Goal: Transaction & Acquisition: Purchase product/service

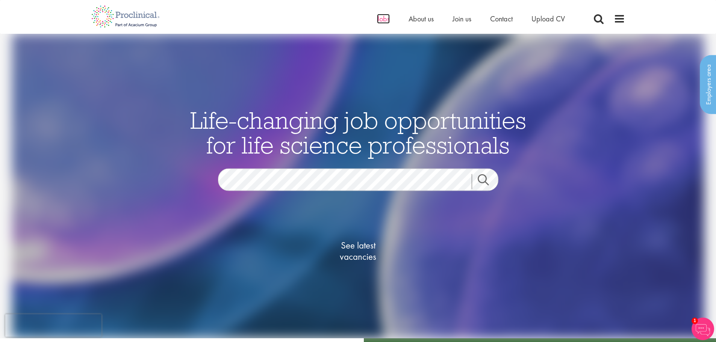
click at [378, 17] on span "Jobs" at bounding box center [383, 19] width 13 height 10
click at [616, 22] on span at bounding box center [619, 18] width 11 height 11
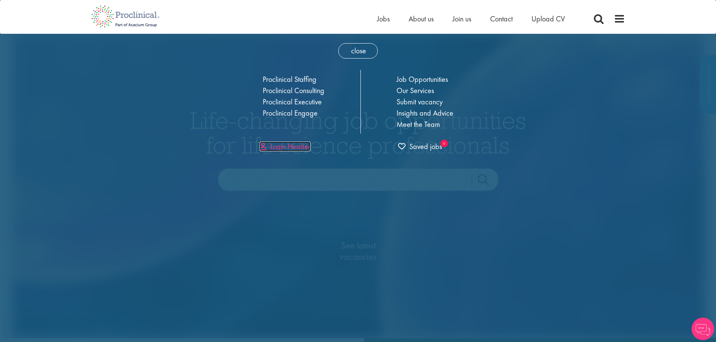
click at [283, 147] on link "Login Header" at bounding box center [285, 147] width 51 height 10
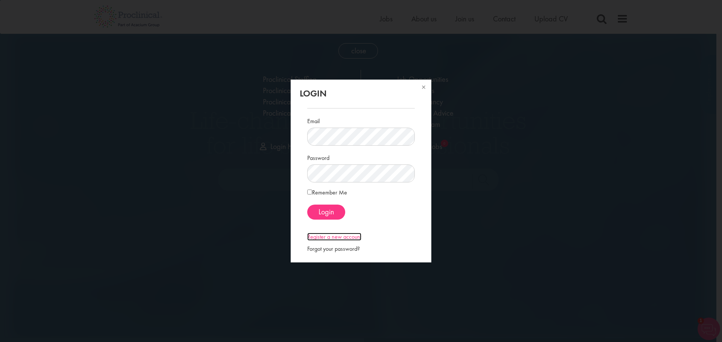
click at [342, 235] on link "Register a new account" at bounding box center [334, 237] width 54 height 8
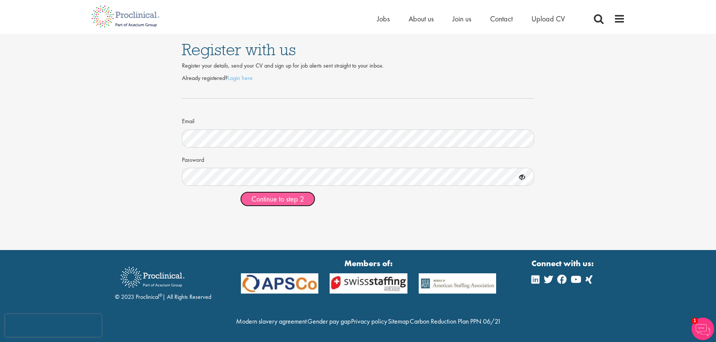
click at [289, 199] on span "Continue to step 2" at bounding box center [277, 199] width 53 height 10
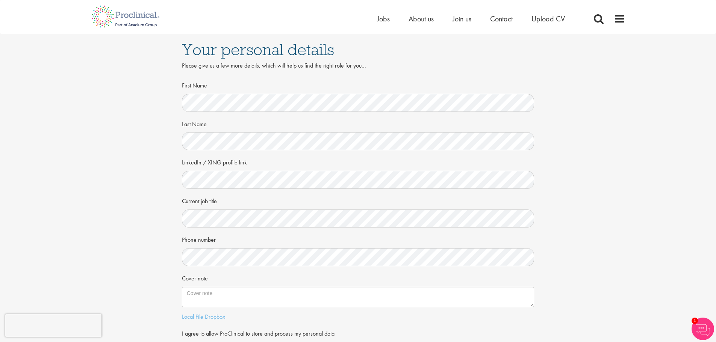
click at [627, 204] on div "Your personal details Please give us a few more details, which will help us fin…" at bounding box center [357, 206] width 727 height 344
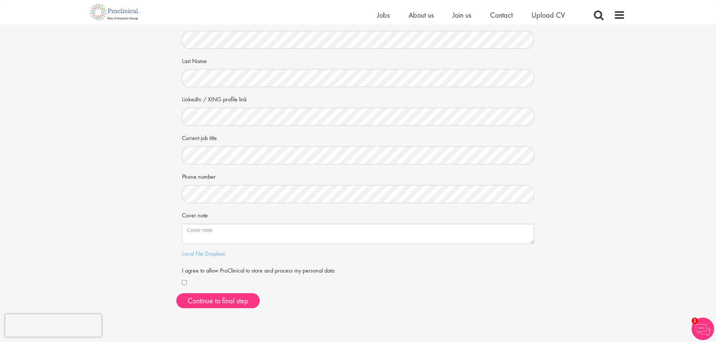
scroll to position [77, 0]
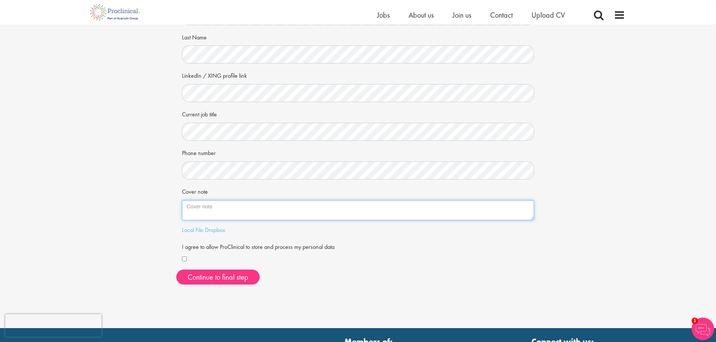
click at [247, 206] on textarea "Cover note" at bounding box center [358, 210] width 353 height 20
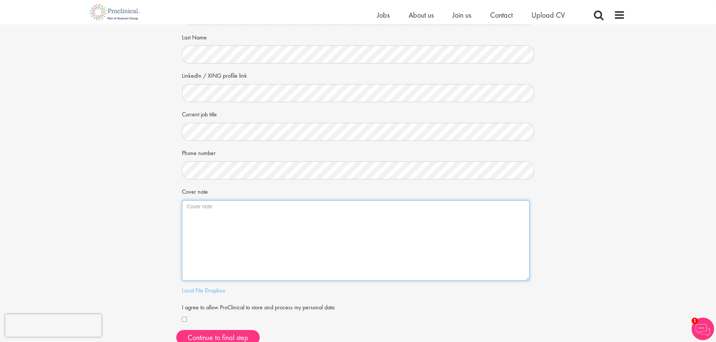
drag, startPoint x: 532, startPoint y: 219, endPoint x: 527, endPoint y: 279, distance: 60.7
click at [527, 279] on textarea "Cover note" at bounding box center [356, 240] width 348 height 81
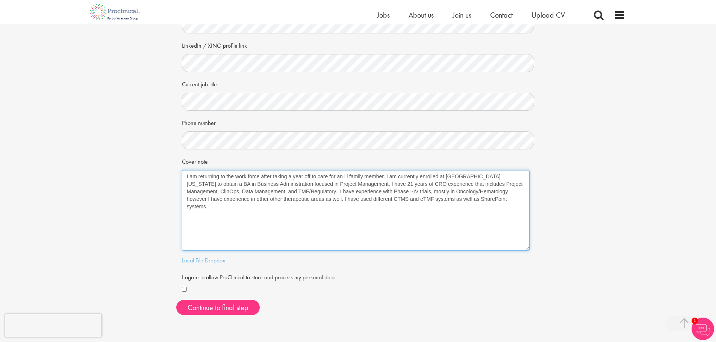
scroll to position [139, 0]
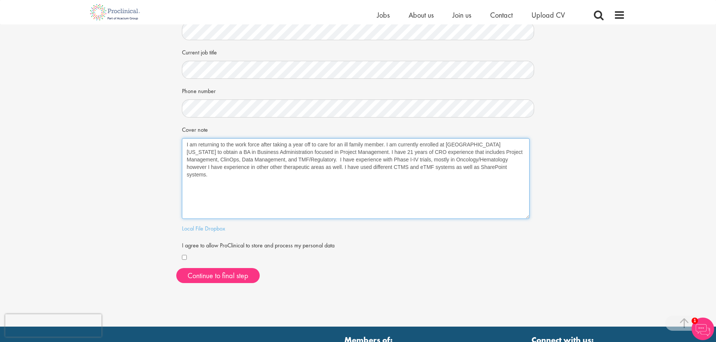
type textarea "I am returning to the work force after taking a year off to care for an ill fam…"
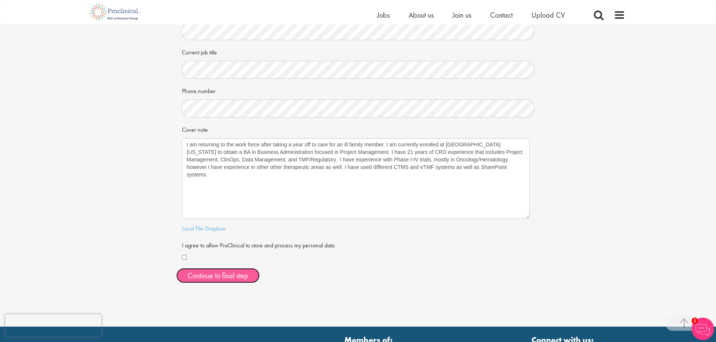
click at [219, 277] on button "Continue to final step" at bounding box center [217, 275] width 83 height 15
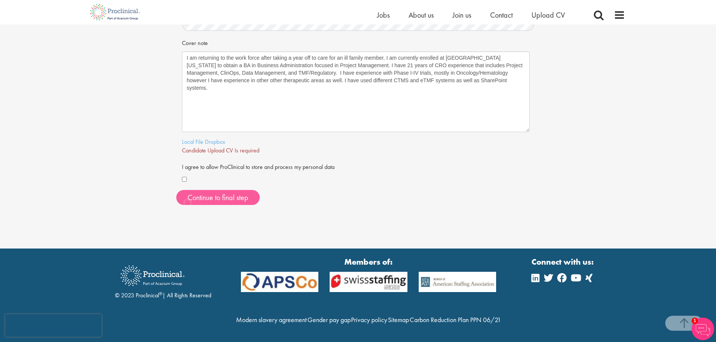
scroll to position [242, 0]
click at [201, 138] on link "Local File" at bounding box center [192, 142] width 21 height 8
click at [224, 193] on span "Continue to final step" at bounding box center [218, 198] width 61 height 10
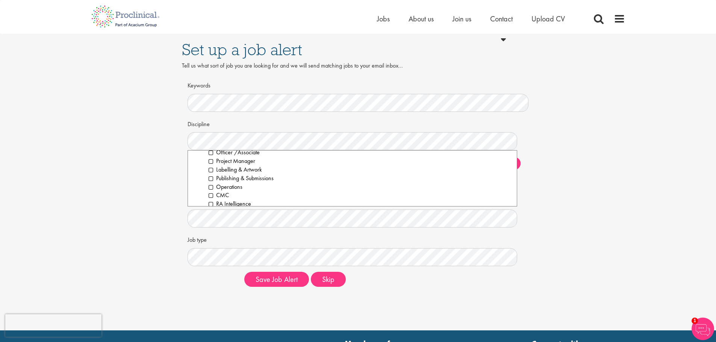
scroll to position [899, 0]
click at [211, 163] on li "Project Manager" at bounding box center [360, 161] width 303 height 9
click at [210, 188] on li "Operations" at bounding box center [360, 187] width 303 height 9
click at [210, 161] on li "Project Manager" at bounding box center [360, 161] width 303 height 9
click at [212, 188] on li "Operations" at bounding box center [360, 187] width 303 height 9
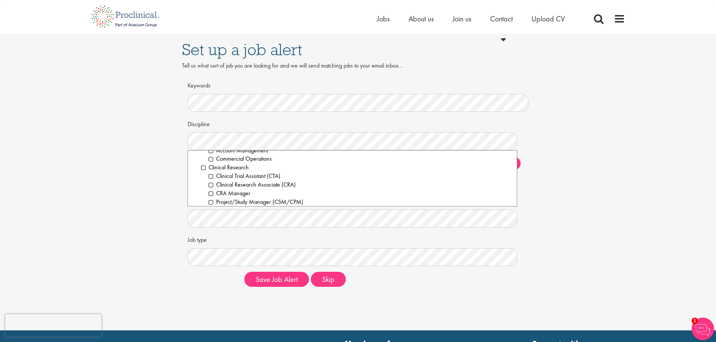
scroll to position [162, 0]
click at [211, 177] on li "Clinical Trial Assistant (CTA)" at bounding box center [360, 177] width 303 height 9
click at [210, 173] on li "Project/Study Manager (CSM/CPM)" at bounding box center [360, 173] width 303 height 9
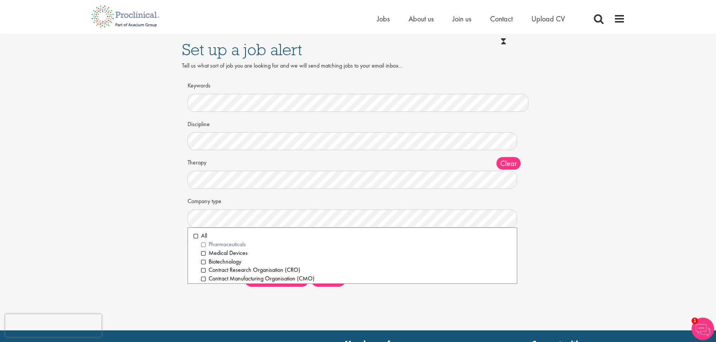
click at [203, 245] on li "Pharmaceuticals" at bounding box center [356, 245] width 310 height 9
click at [204, 271] on li "Contract Research Organisation (CRO)" at bounding box center [356, 270] width 310 height 9
click at [204, 245] on li "Pharmaceuticals" at bounding box center [356, 245] width 310 height 9
click at [548, 262] on div "Set up a job alert Tell us what sort of job you are looking for and we will sen…" at bounding box center [357, 163] width 727 height 259
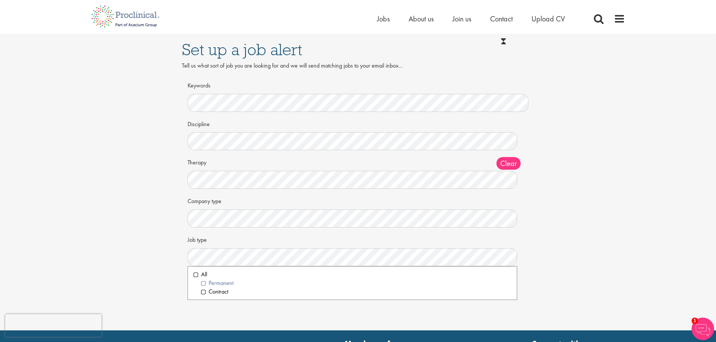
click at [203, 284] on li "Permanent" at bounding box center [356, 283] width 310 height 9
click at [195, 274] on li "All" at bounding box center [353, 275] width 318 height 9
click at [101, 282] on div "Set up a job alert Tell us what sort of job you are looking for and we will sen…" at bounding box center [357, 163] width 727 height 259
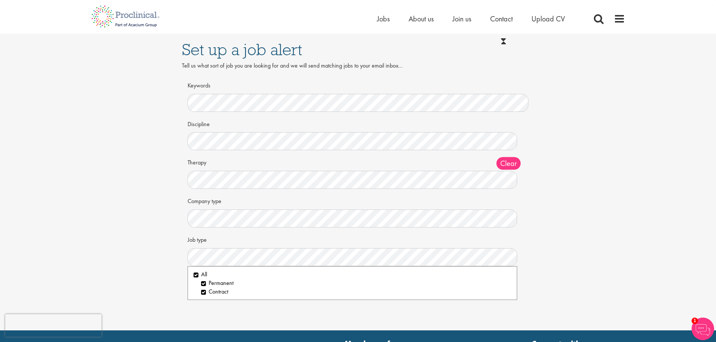
click at [144, 255] on div "Set up a job alert Tell us what sort of job you are looking for and we will sen…" at bounding box center [357, 163] width 727 height 259
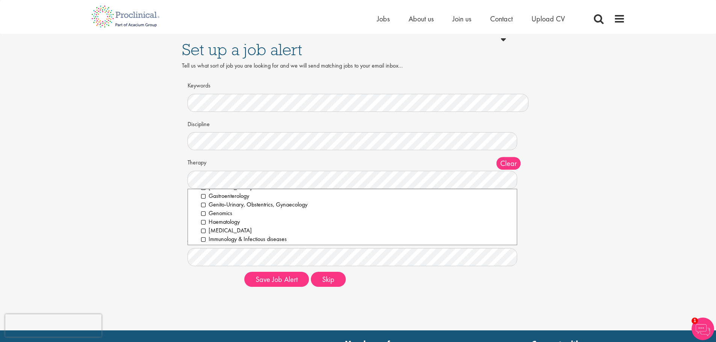
scroll to position [60, 0]
click at [218, 213] on li "Haematology" at bounding box center [356, 214] width 310 height 9
click at [208, 229] on li "Immunology & Infectious diseases" at bounding box center [356, 232] width 310 height 9
click at [209, 213] on li "Oncology" at bounding box center [356, 212] width 310 height 9
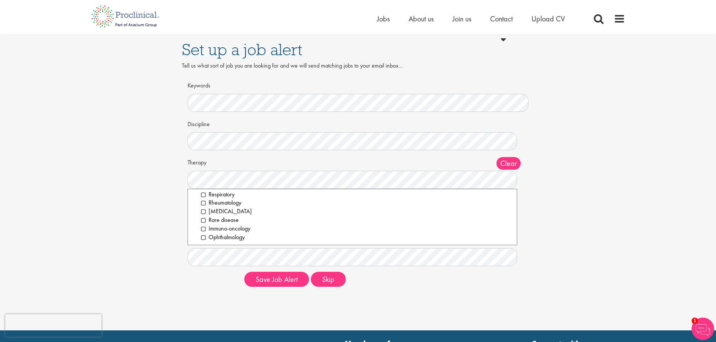
scroll to position [149, 0]
click at [213, 221] on li "Rare disease" at bounding box center [356, 220] width 310 height 9
click at [580, 227] on div "Set up a job alert Tell us what sort of job you are looking for and we will sen…" at bounding box center [357, 163] width 727 height 259
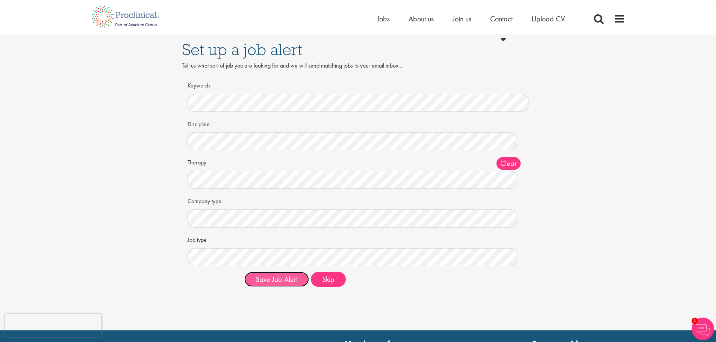
click at [286, 282] on button "Save Job Alert" at bounding box center [276, 279] width 65 height 15
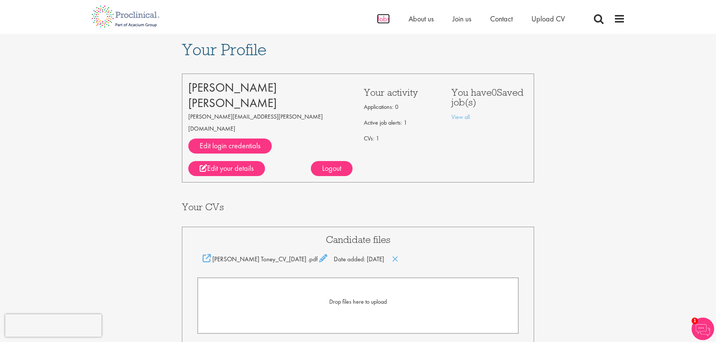
click at [382, 20] on span "Jobs" at bounding box center [383, 19] width 13 height 10
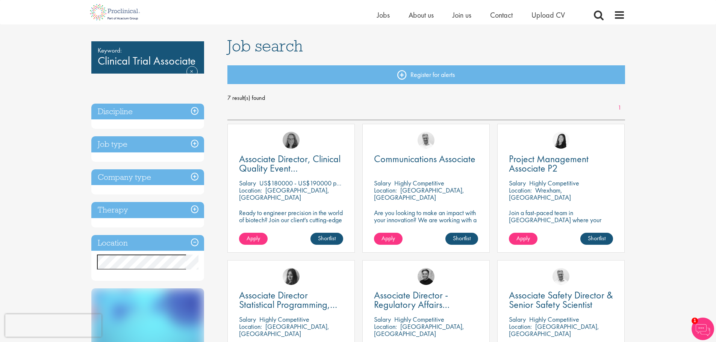
scroll to position [45, 0]
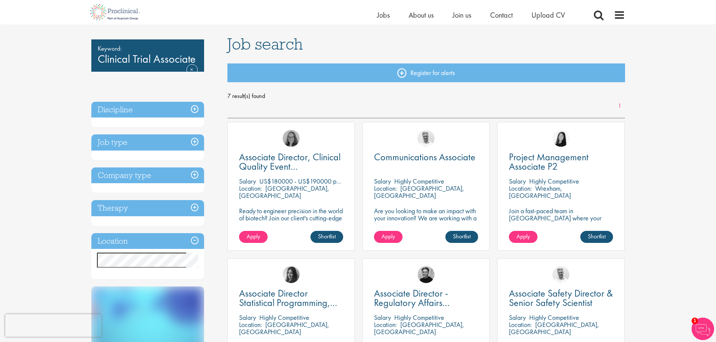
click at [191, 241] on h3 "Location" at bounding box center [147, 241] width 113 height 16
click at [194, 241] on h3 "Location" at bounding box center [147, 241] width 113 height 16
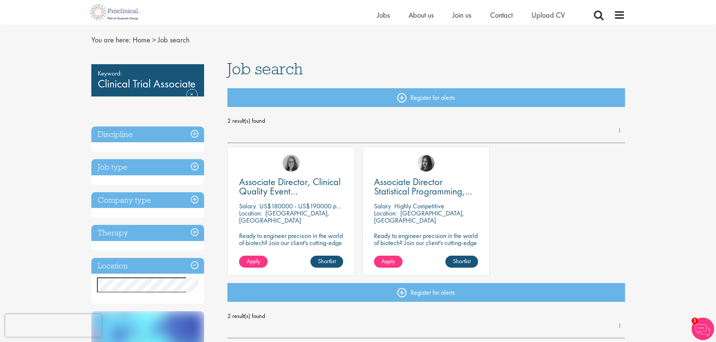
scroll to position [21, 0]
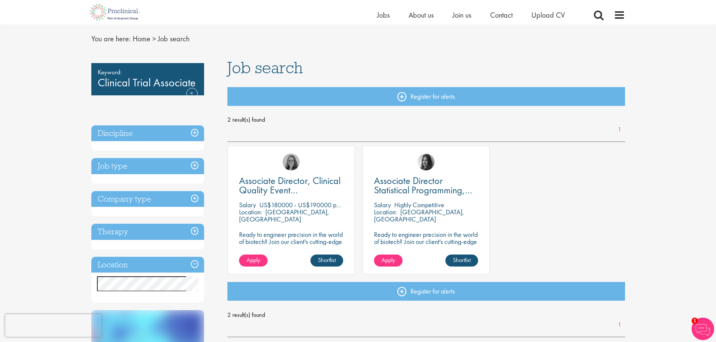
drag, startPoint x: 720, startPoint y: 104, endPoint x: 716, endPoint y: 118, distance: 15.2
click at [193, 130] on h3 "Discipline" at bounding box center [147, 134] width 113 height 16
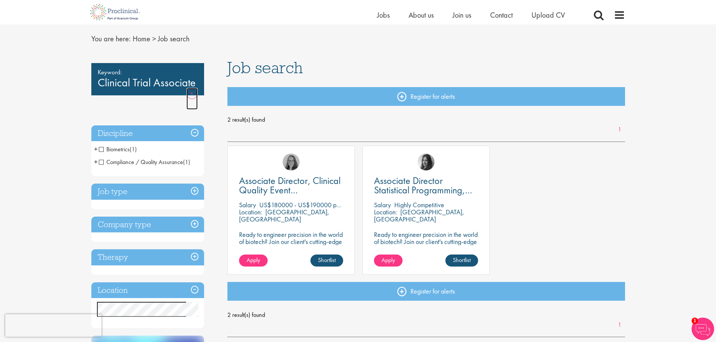
click at [192, 94] on link "Remove" at bounding box center [191, 99] width 11 height 22
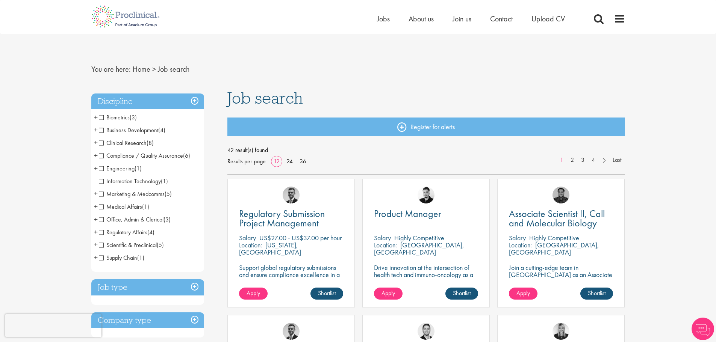
click at [101, 143] on span "Clinical Research" at bounding box center [123, 143] width 48 height 8
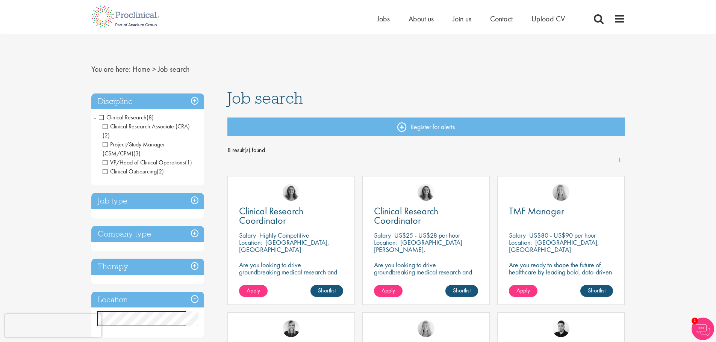
click at [104, 127] on span "Clinical Research Associate (CRA)" at bounding box center [146, 127] width 87 height 8
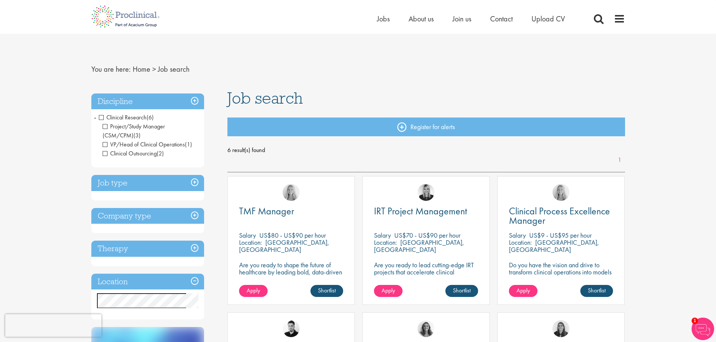
click at [105, 145] on span "VP/Head of Clinical Operations" at bounding box center [144, 145] width 82 height 8
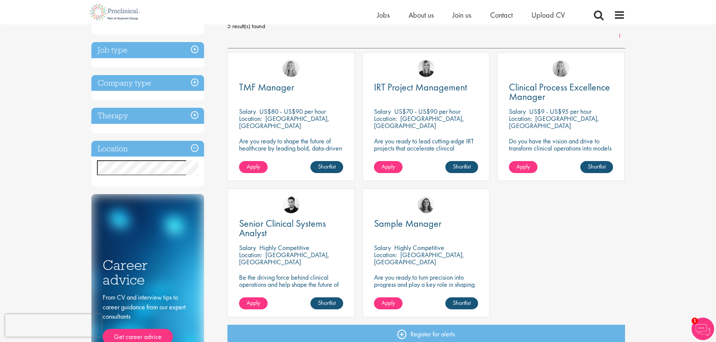
scroll to position [125, 0]
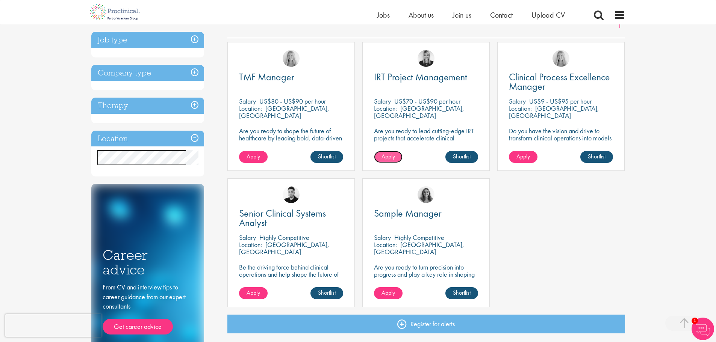
click at [386, 156] on span "Apply" at bounding box center [389, 157] width 14 height 8
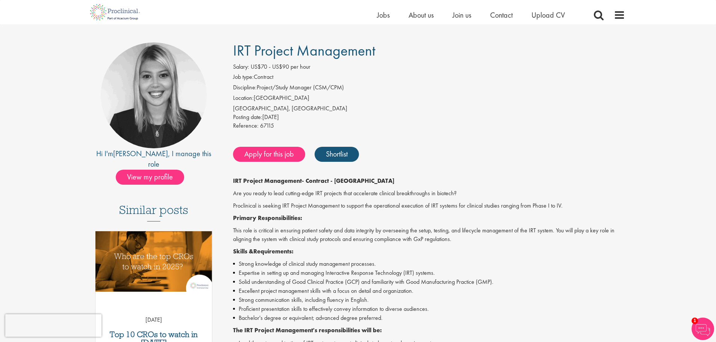
scroll to position [41, 0]
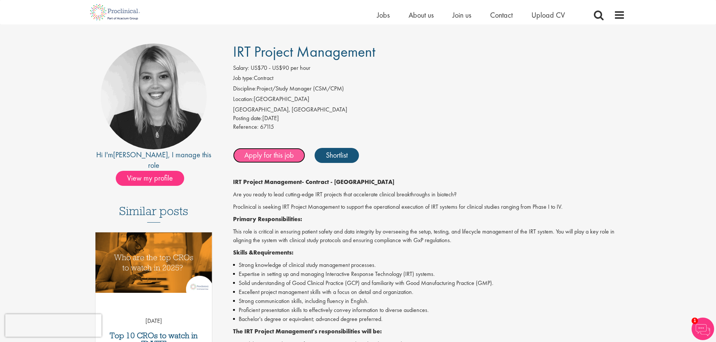
click at [266, 154] on link "Apply for this job" at bounding box center [269, 155] width 72 height 15
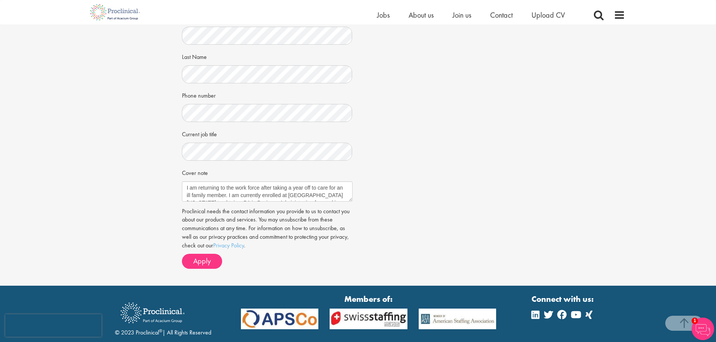
scroll to position [174, 0]
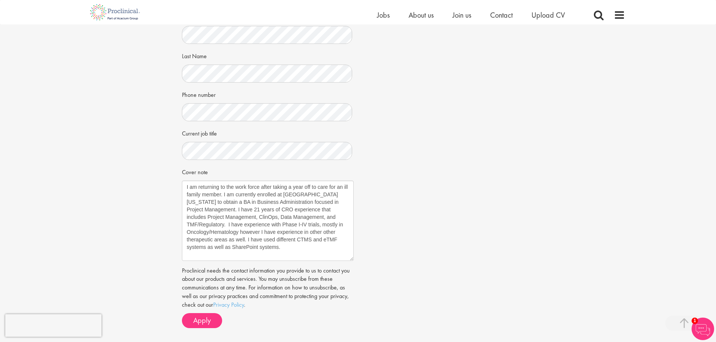
drag, startPoint x: 350, startPoint y: 199, endPoint x: 351, endPoint y: 260, distance: 60.5
click at [351, 260] on textarea "I am returning to the work force after taking a year off to care for an ill fam…" at bounding box center [268, 221] width 172 height 80
click at [296, 239] on textarea "I am returning to the work force after taking a year off to care for an ill fam…" at bounding box center [268, 221] width 172 height 81
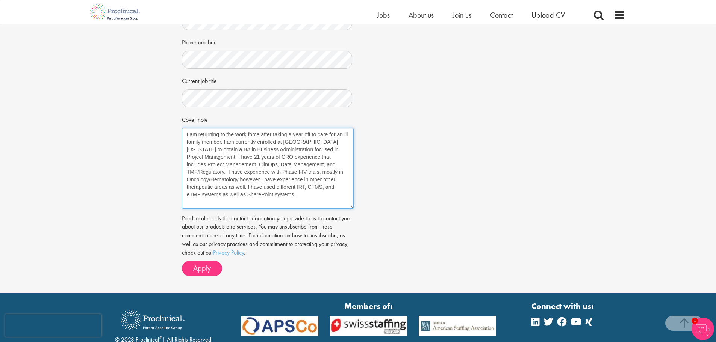
scroll to position [232, 0]
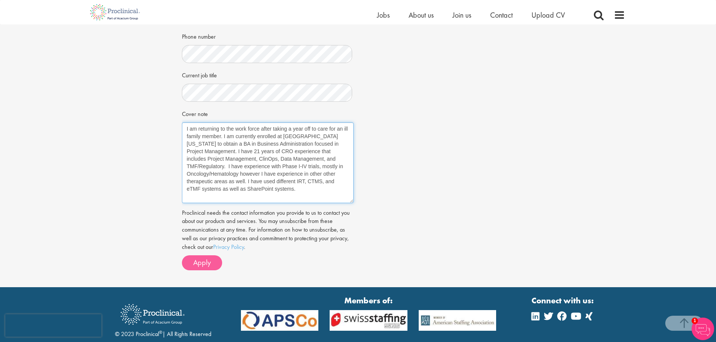
type textarea "I am returning to the work force after taking a year off to care for an ill fam…"
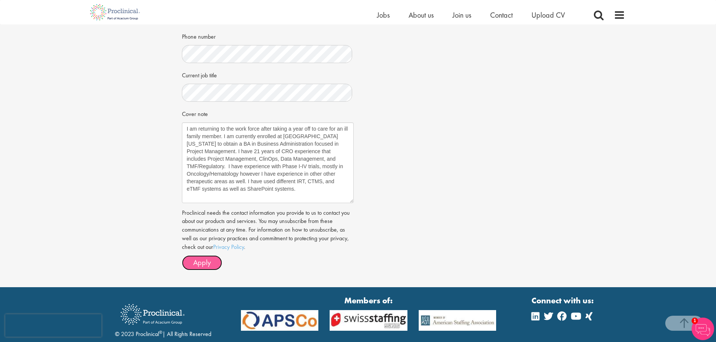
click at [206, 263] on span "Apply" at bounding box center [202, 263] width 18 height 10
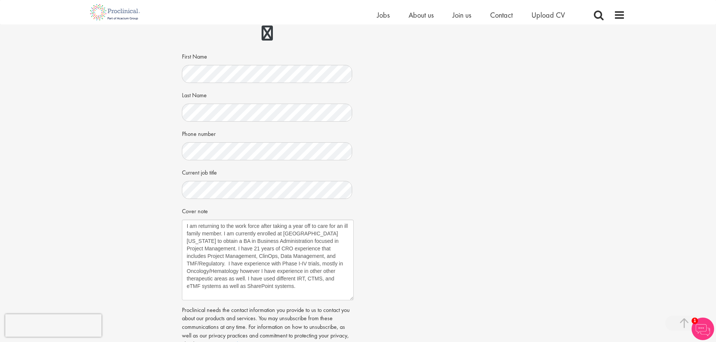
scroll to position [209, 0]
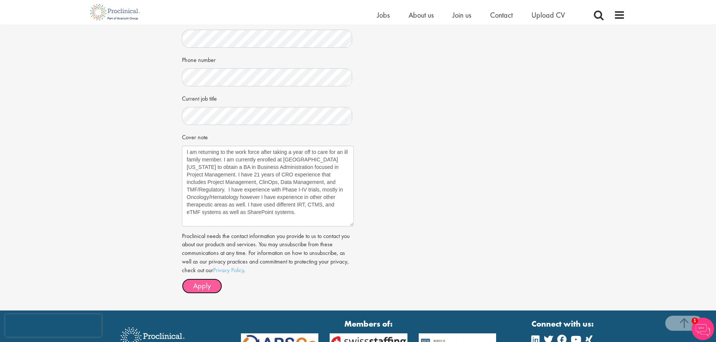
click at [209, 285] on span "Apply" at bounding box center [202, 286] width 18 height 10
click at [194, 285] on span "Apply" at bounding box center [202, 286] width 18 height 10
click at [198, 284] on span "Apply" at bounding box center [202, 286] width 18 height 10
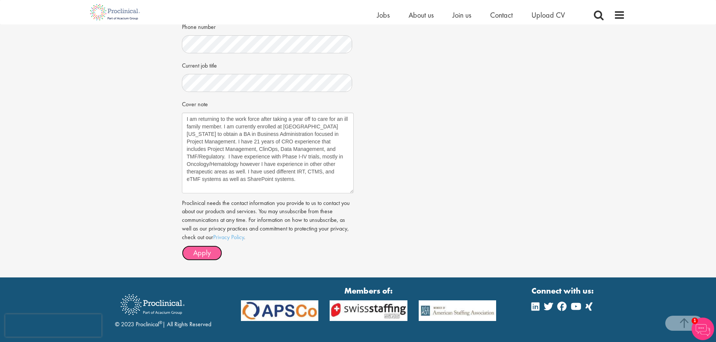
scroll to position [242, 0]
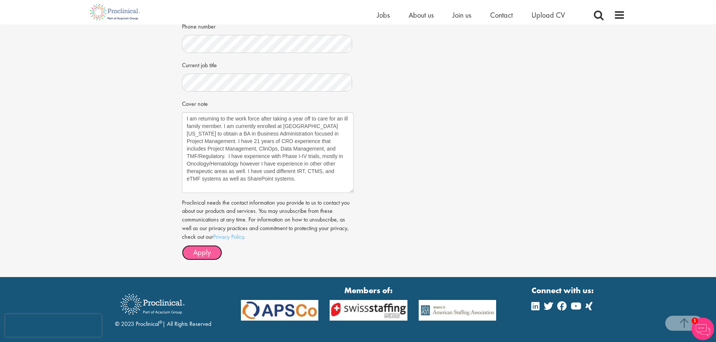
click at [194, 253] on span "Apply" at bounding box center [202, 253] width 18 height 10
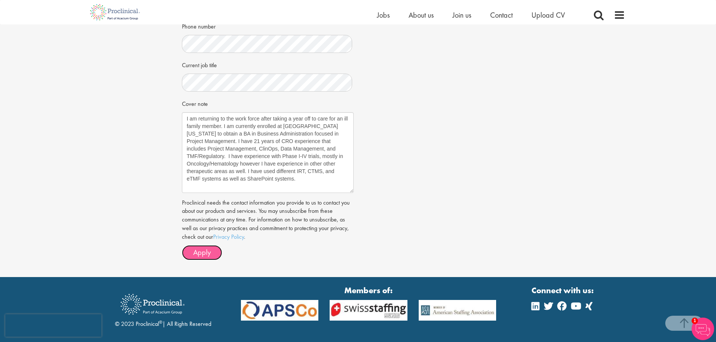
click at [194, 253] on span "Apply" at bounding box center [202, 253] width 18 height 10
click at [233, 236] on link "Privacy Policy" at bounding box center [228, 237] width 31 height 8
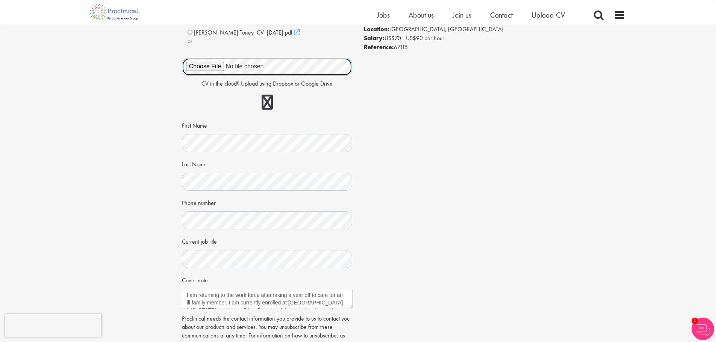
scroll to position [188, 0]
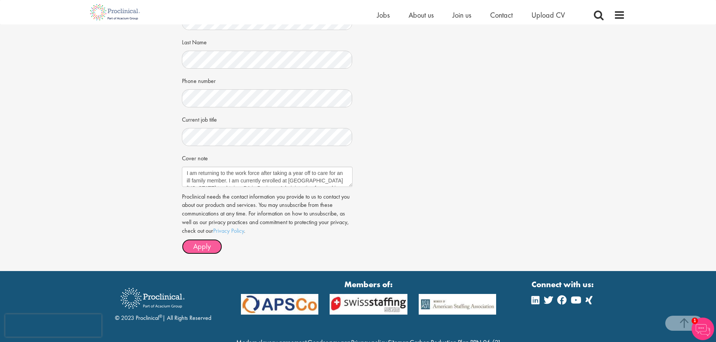
click at [209, 244] on span "Apply" at bounding box center [202, 247] width 18 height 10
click at [620, 14] on span at bounding box center [619, 14] width 11 height 11
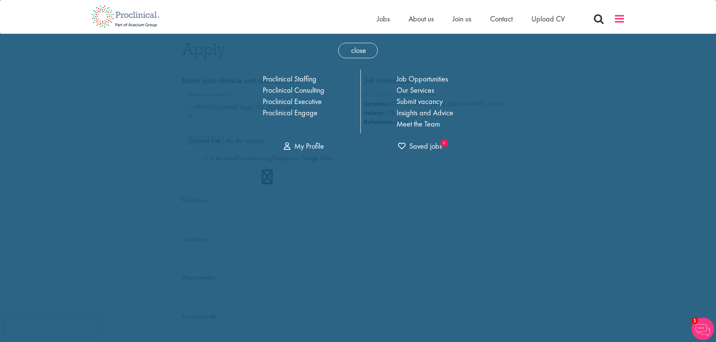
scroll to position [0, 0]
click at [307, 148] on link "My Profile" at bounding box center [304, 147] width 40 height 10
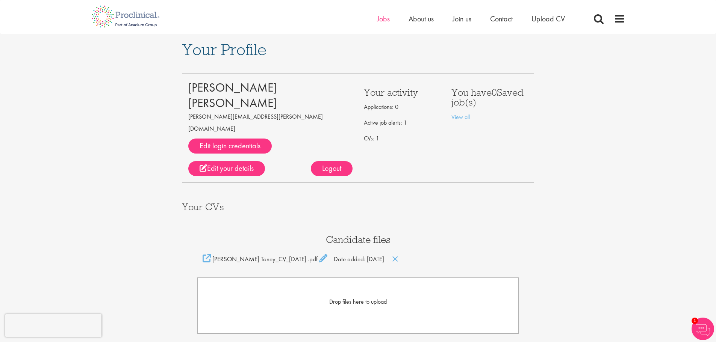
click at [376, 18] on div "Home Jobs About us Join us Contact Upload CV" at bounding box center [355, 14] width 539 height 28
click at [378, 18] on span "Jobs" at bounding box center [383, 19] width 13 height 10
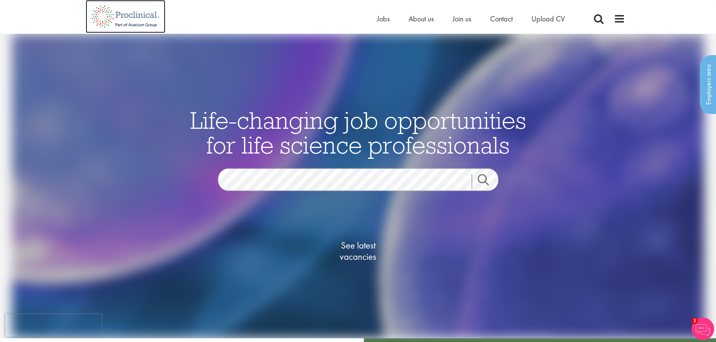
click at [116, 20] on img at bounding box center [126, 16] width 80 height 33
